Goal: Information Seeking & Learning: Compare options

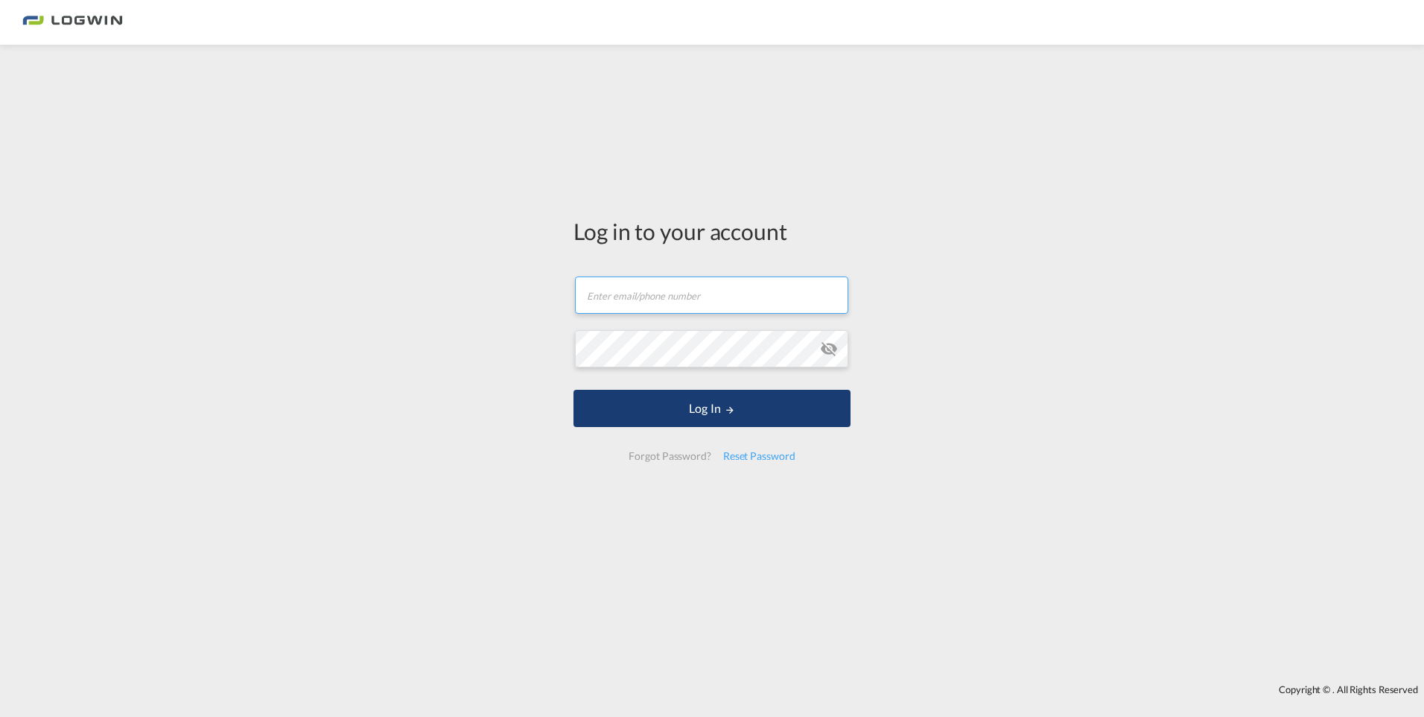
type input "[PERSON_NAME][EMAIL_ADDRESS][DOMAIN_NAME]"
click at [689, 405] on button "Log In" at bounding box center [712, 408] width 277 height 37
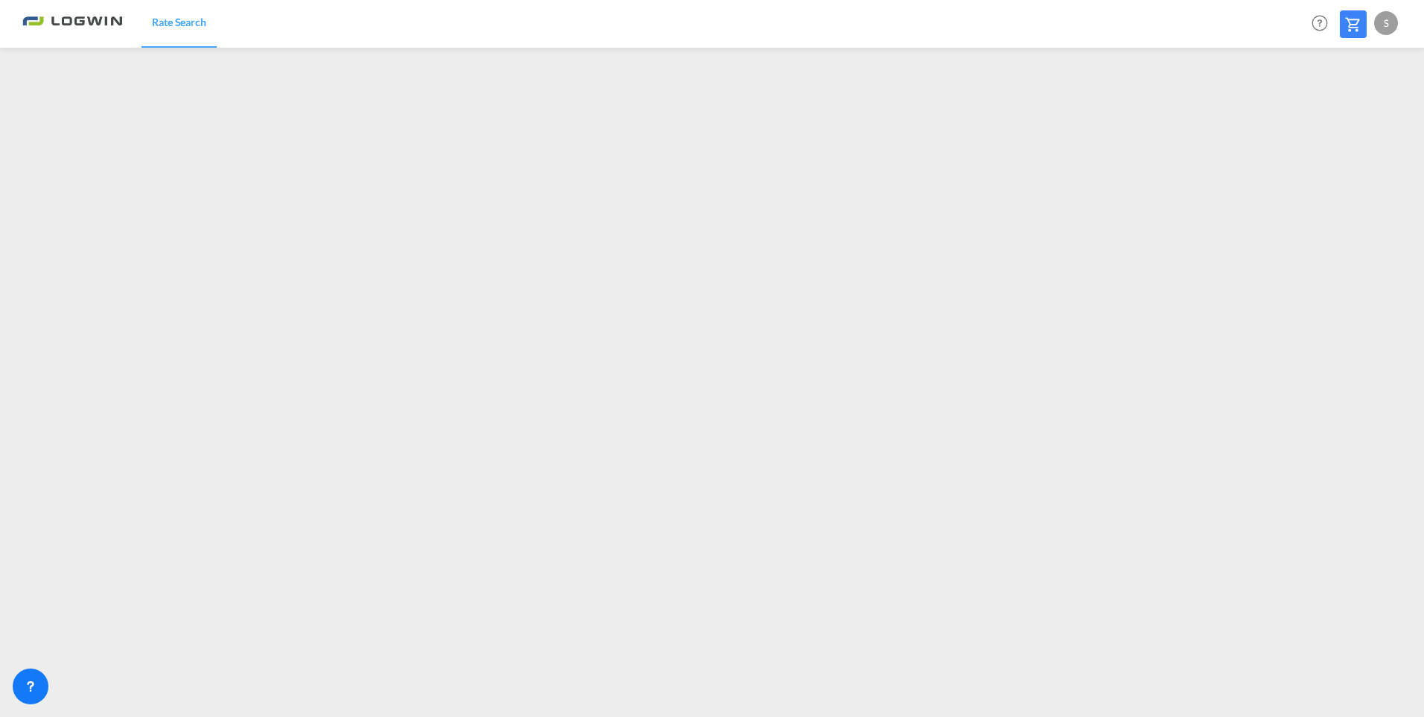
click at [1385, 20] on div "S" at bounding box center [1387, 23] width 24 height 24
click at [1346, 108] on button "Logout" at bounding box center [1369, 114] width 97 height 30
type input "[PERSON_NAME][EMAIL_ADDRESS][DOMAIN_NAME]"
